Goal: Navigation & Orientation: Find specific page/section

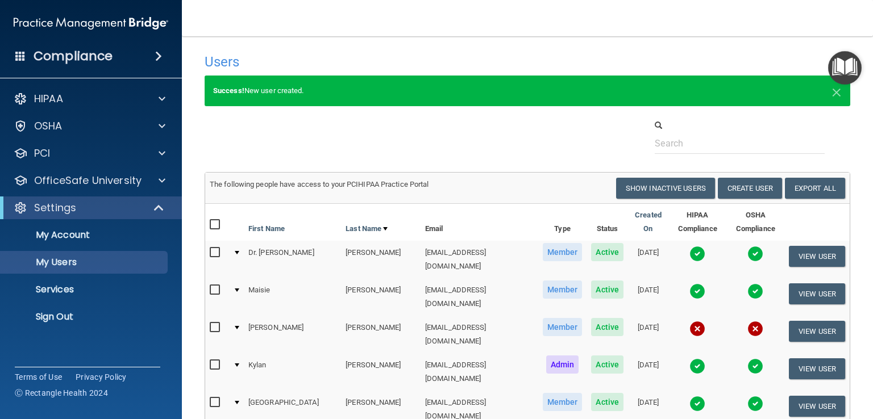
select select "20"
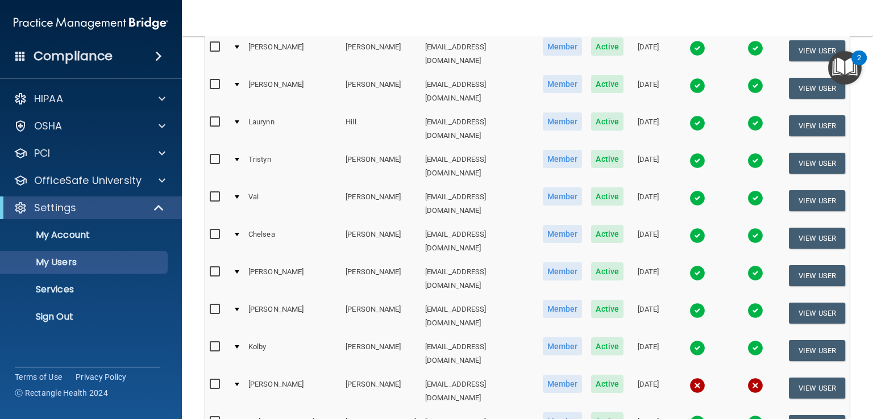
scroll to position [593, 0]
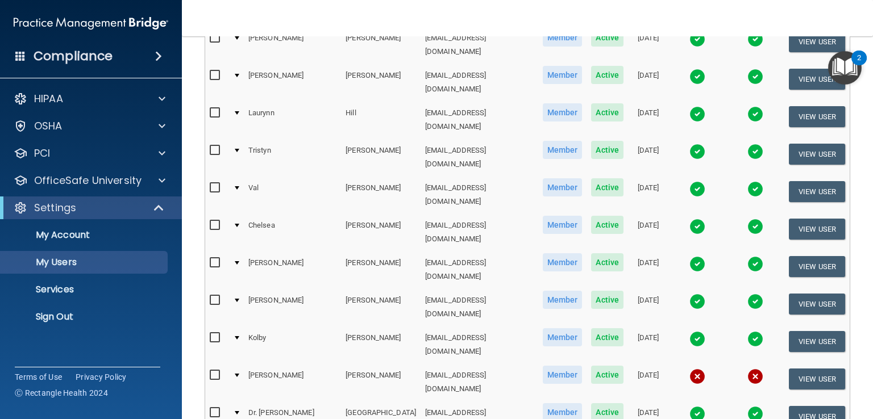
select select "20"
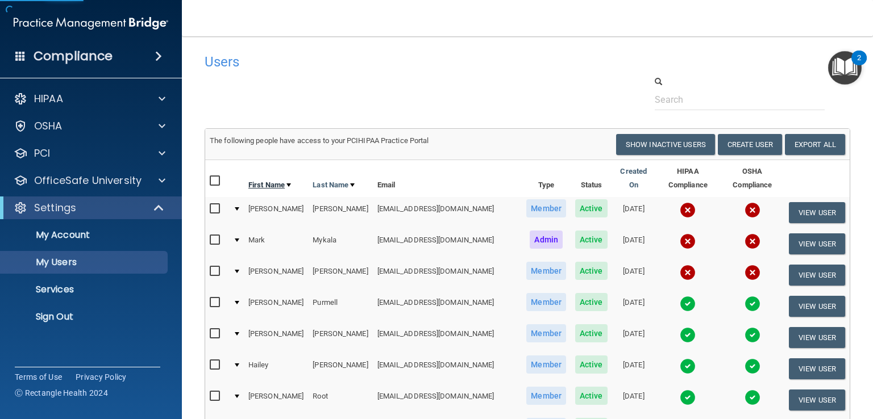
click at [260, 178] on link "First Name" at bounding box center [269, 185] width 43 height 14
select select "20"
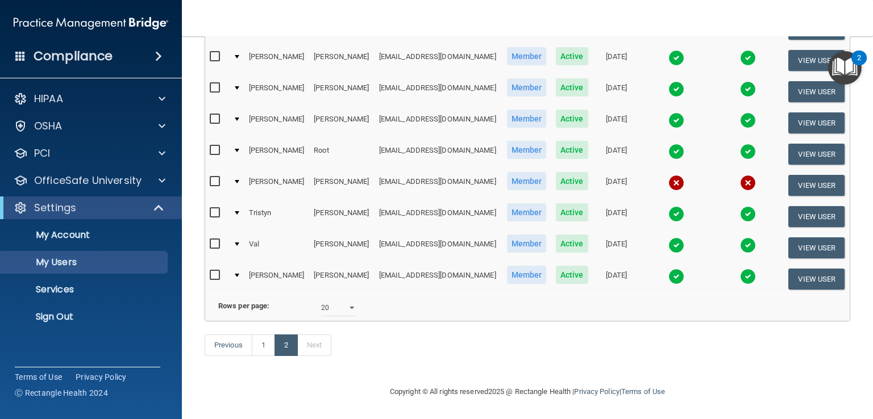
scroll to position [342, 0]
click at [268, 338] on link "1" at bounding box center [263, 346] width 23 height 22
select select "20"
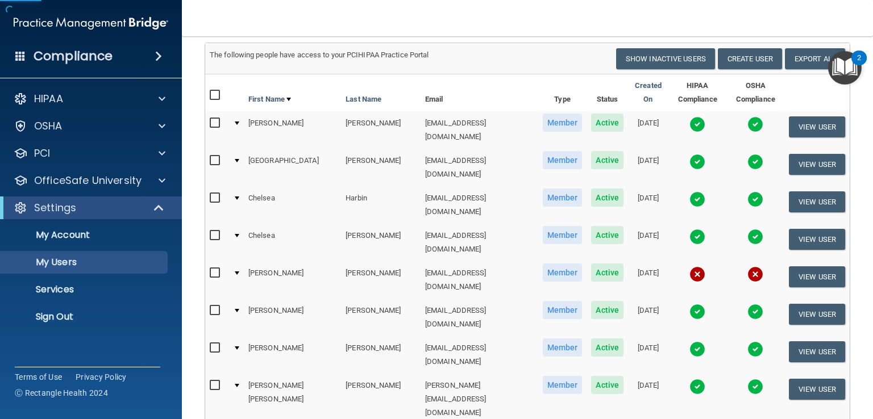
scroll to position [227, 0]
